Goal: Transaction & Acquisition: Purchase product/service

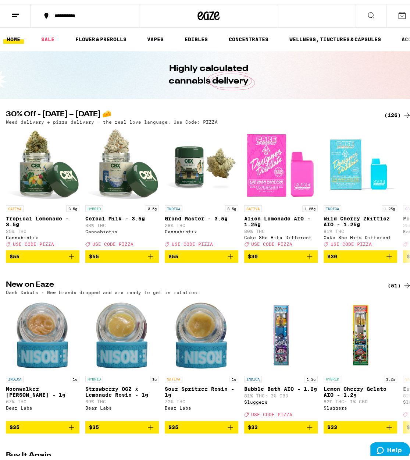
click at [391, 108] on div "(126)" at bounding box center [398, 111] width 27 height 9
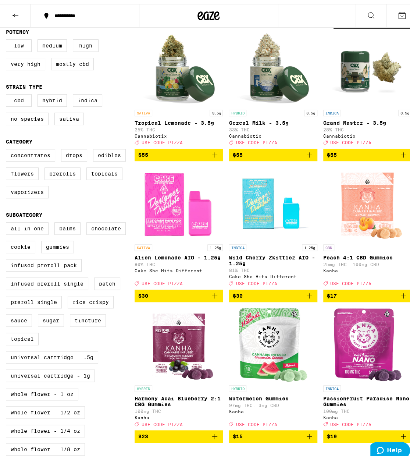
scroll to position [79, 0]
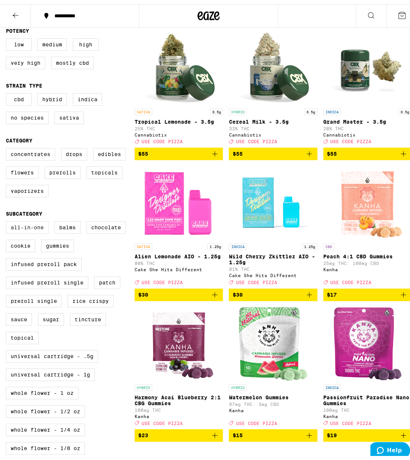
click at [33, 230] on label "All-In-One" at bounding box center [27, 223] width 43 height 13
click at [8, 219] on input "All-In-One" at bounding box center [7, 218] width 0 height 0
checkbox input "true"
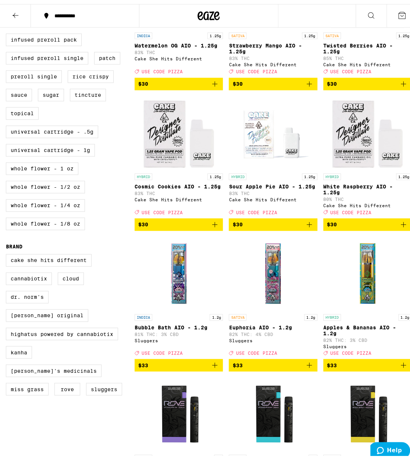
scroll to position [295, 0]
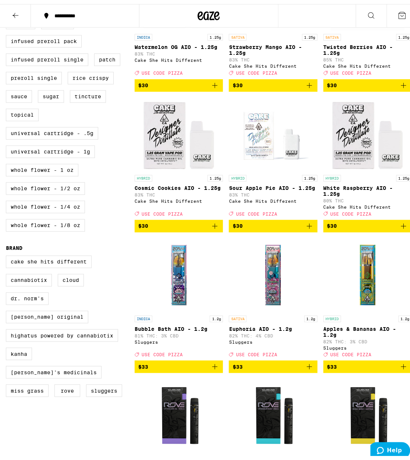
click at [408, 379] on div "Clear 1 filter Potency Low Medium High Very High Mostly CBD Strain Type CBD Hyb…" at bounding box center [209, 219] width 418 height 871
click at [399, 367] on icon "Add to bag" at bounding box center [403, 362] width 9 height 9
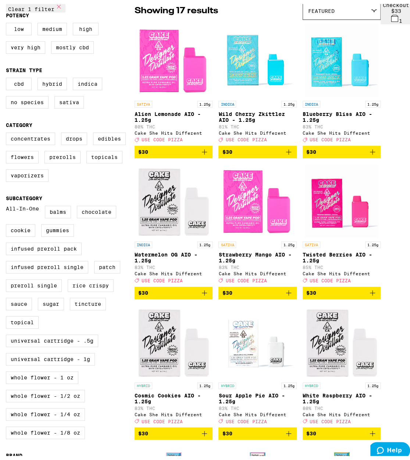
scroll to position [92, 0]
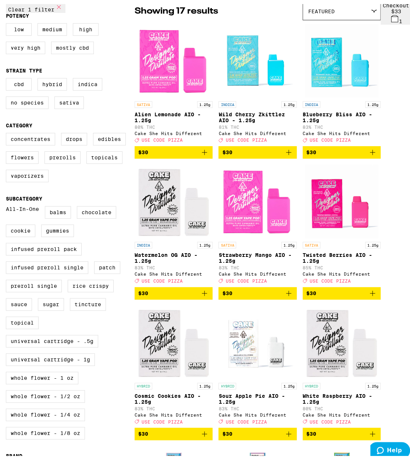
click at [381, 296] on button "$30" at bounding box center [342, 289] width 78 height 13
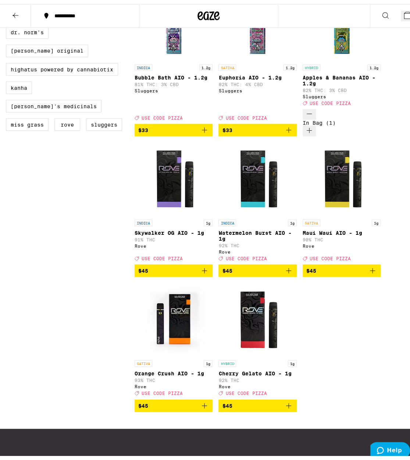
scroll to position [557, 0]
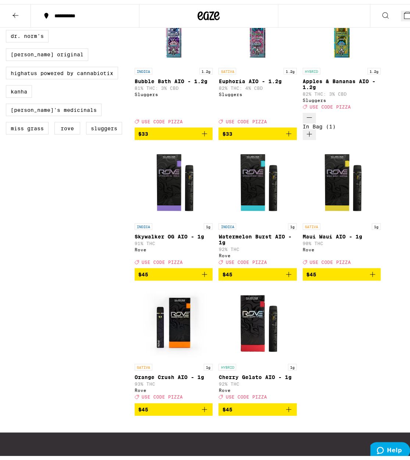
click at [209, 401] on icon "Add to bag" at bounding box center [204, 405] width 9 height 9
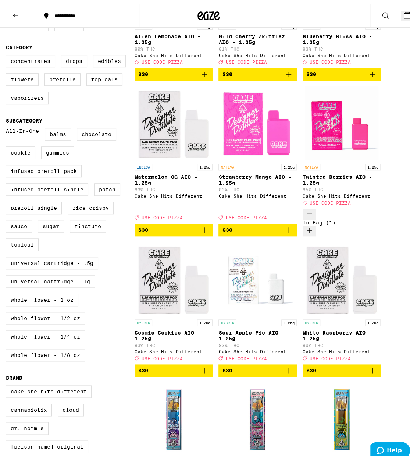
scroll to position [634, 0]
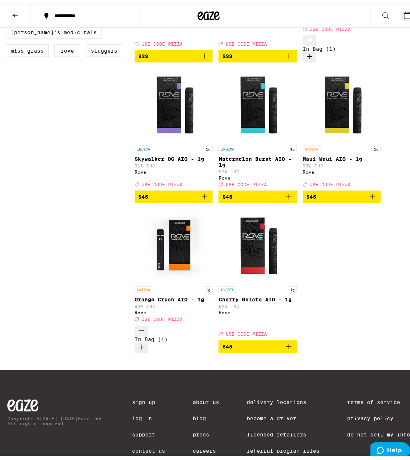
click at [401, 7] on button "3" at bounding box center [409, 12] width 17 height 11
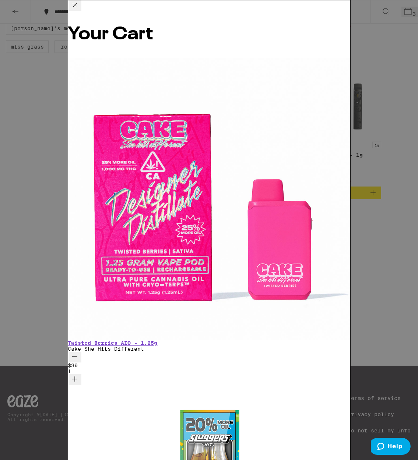
click at [378, 132] on div "Your Cart Twisted Berries AIO - 1.25g Cake She Hits Different $30 1 Apples & Ba…" at bounding box center [209, 230] width 418 height 460
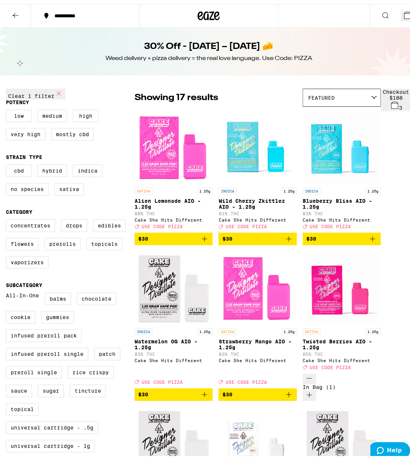
click at [401, 7] on button "3" at bounding box center [409, 12] width 17 height 11
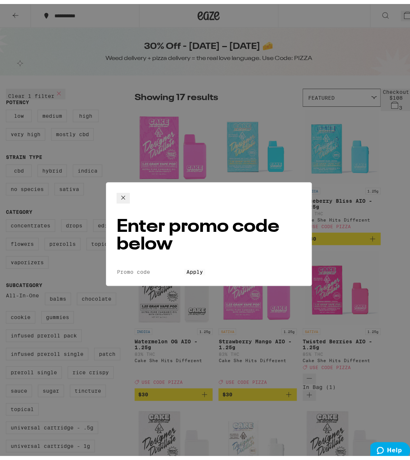
click at [184, 265] on input "Promo Code" at bounding box center [151, 268] width 68 height 7
type input "PIZZA"
click at [205, 266] on button "Apply" at bounding box center [194, 268] width 21 height 7
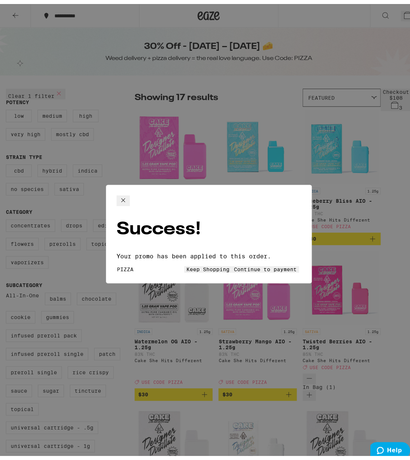
click at [187, 262] on span "Keep Shopping" at bounding box center [208, 265] width 43 height 6
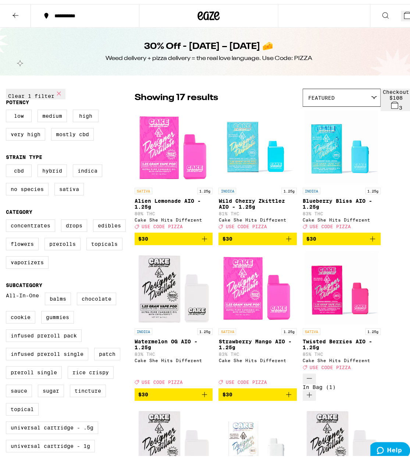
click at [401, 17] on button "3" at bounding box center [409, 12] width 17 height 11
